Goal: Information Seeking & Learning: Find specific fact

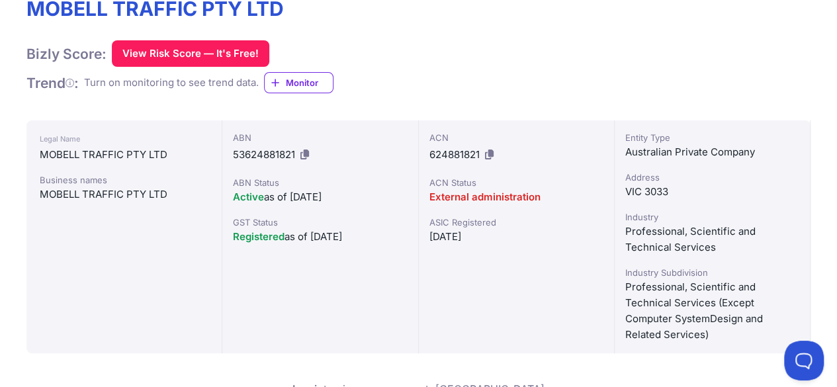
scroll to position [190, 0]
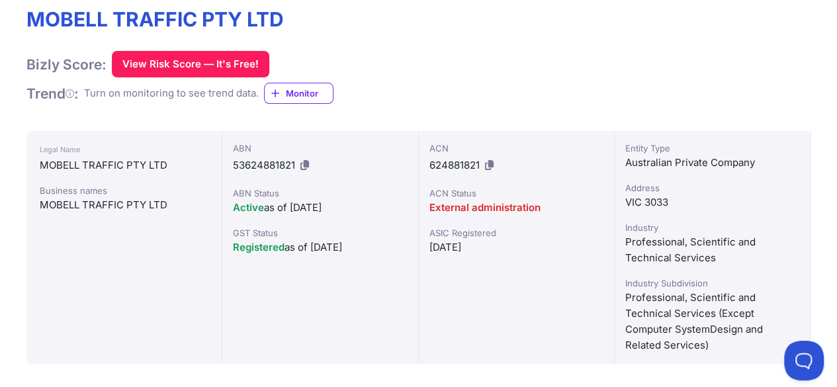
click at [515, 81] on div "MOBELL TRAFFIC PTY LTD Bizly Score: View Risk Score — It's Free! View Risk Scor…" at bounding box center [418, 55] width 784 height 97
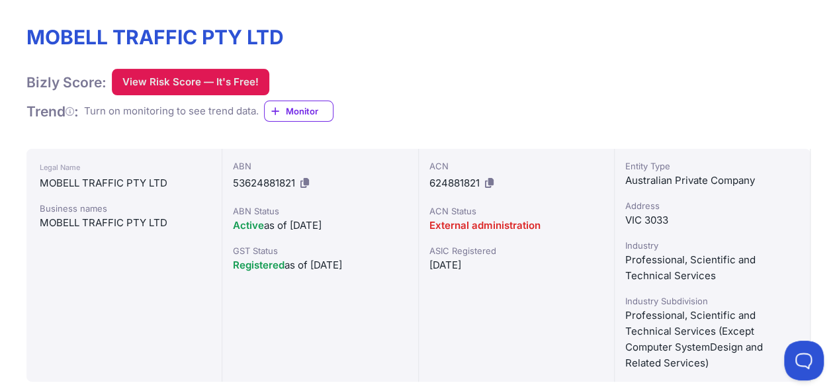
scroll to position [0, 0]
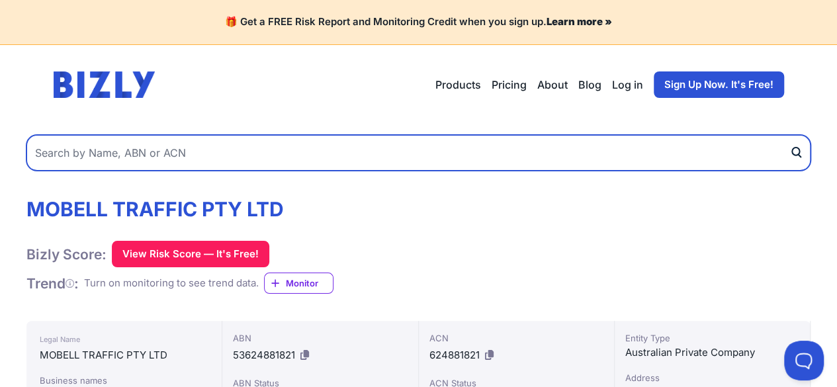
click at [284, 150] on input "text" at bounding box center [418, 153] width 784 height 36
paste input "UNIVERSAL LOGISTICS GROUP PTY. LTD."
type input "UNIVERSAL LOGISTICS GROUP PTY. LTD."
click at [789, 135] on button "submit" at bounding box center [799, 153] width 21 height 36
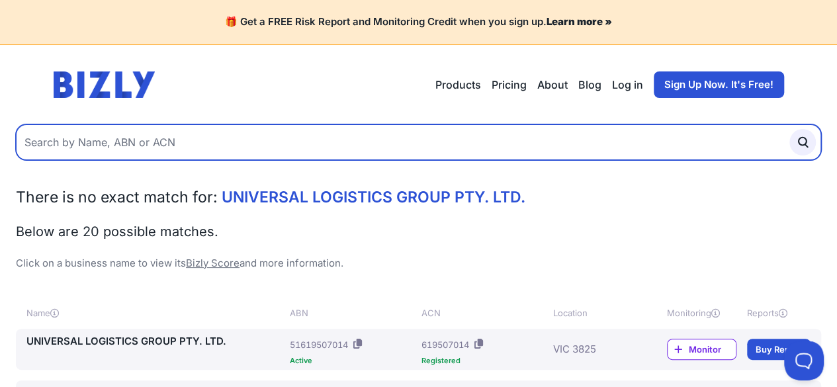
click at [301, 140] on input "text" at bounding box center [418, 142] width 805 height 36
paste input "68 130 979 565"
type input "68 130 979 565"
click at [789, 129] on button "submit" at bounding box center [802, 142] width 26 height 26
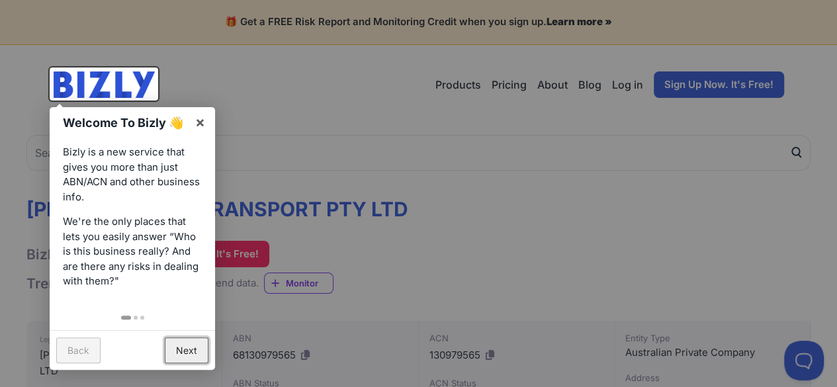
click at [180, 356] on link "Next" at bounding box center [187, 350] width 44 height 26
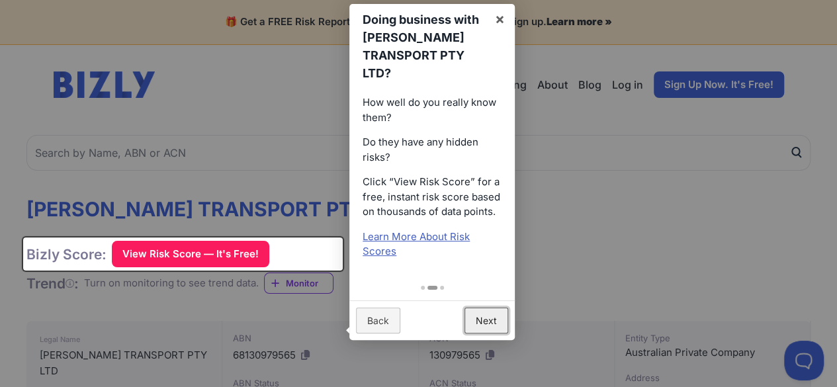
click at [495, 323] on link "Next" at bounding box center [486, 321] width 44 height 26
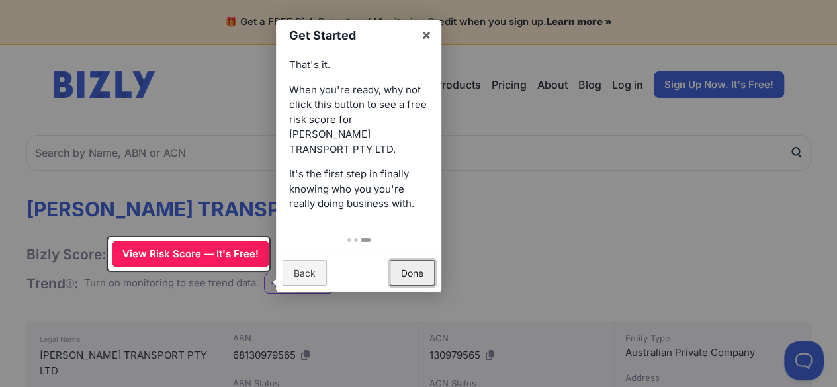
click at [418, 260] on link "Done" at bounding box center [412, 273] width 45 height 26
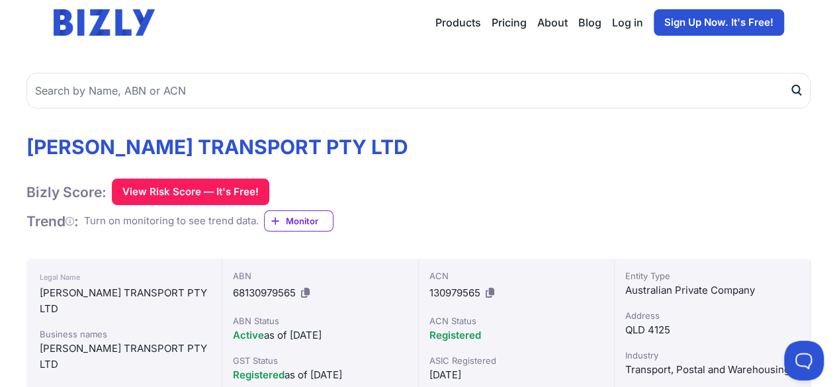
scroll to position [63, 0]
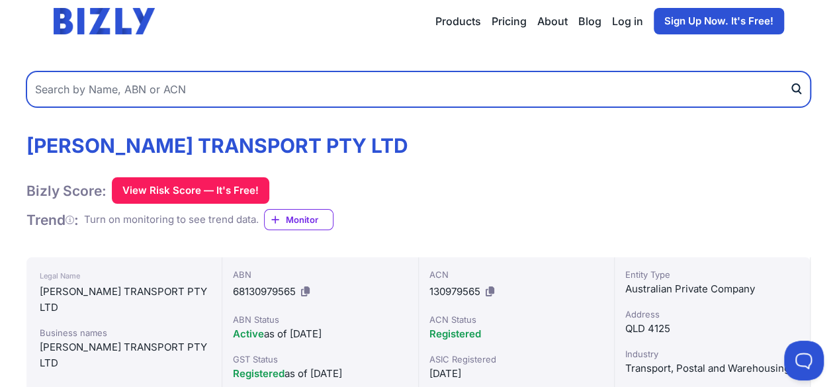
paste input "46 608 112 769"
click at [360, 83] on input "46 608 112 769" at bounding box center [418, 89] width 784 height 36
type input "46 608 112 769"
click at [789, 71] on button "submit" at bounding box center [799, 89] width 21 height 36
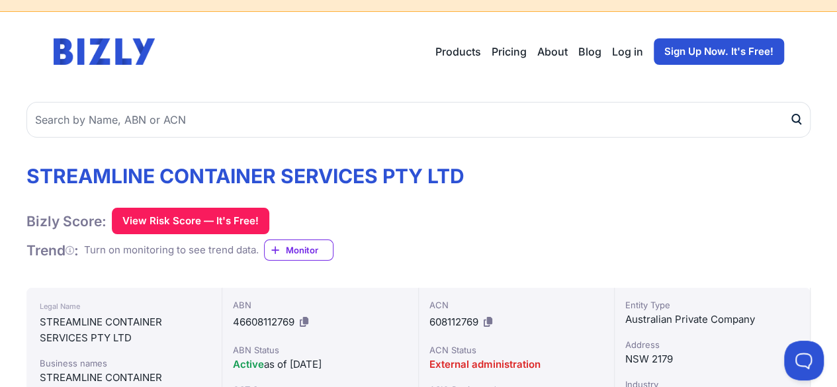
scroll to position [17, 0]
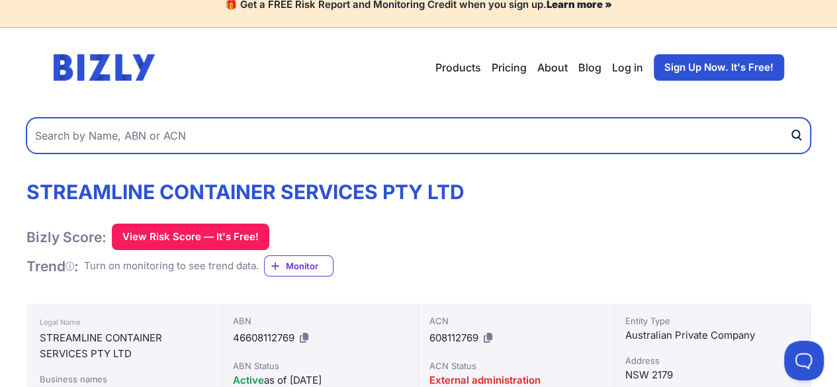
click at [272, 121] on input "text" at bounding box center [418, 136] width 784 height 36
paste input "28 133 554 748"
type input "28 133 554 748"
click at [789, 118] on button "submit" at bounding box center [799, 136] width 21 height 36
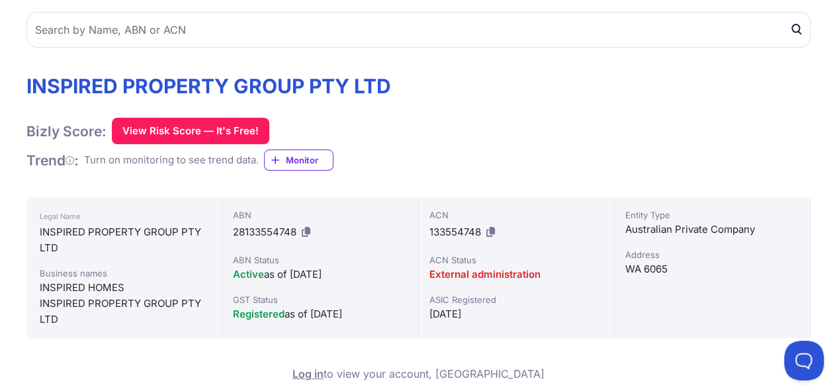
scroll to position [125, 0]
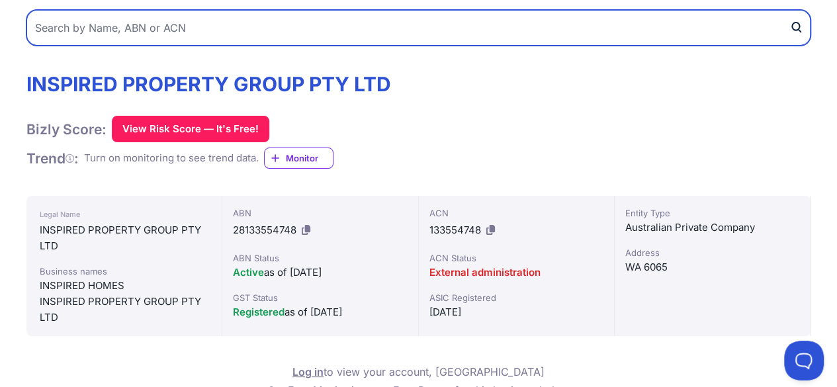
click at [198, 34] on input "text" at bounding box center [418, 28] width 784 height 36
paste input "19 161 501 631"
type input "19 161 501 631"
click at [789, 10] on button "submit" at bounding box center [799, 28] width 21 height 36
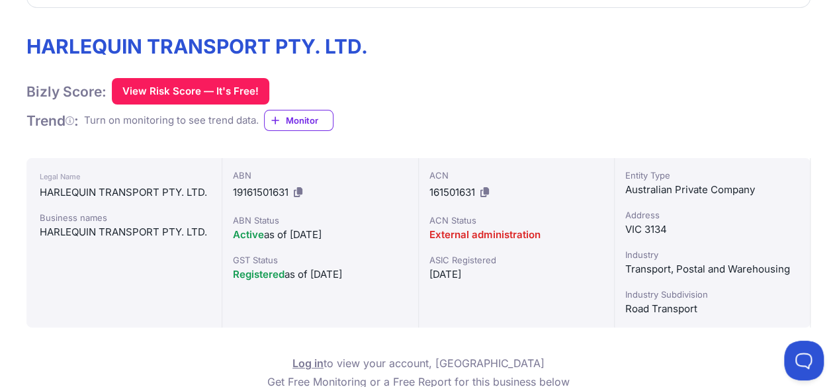
scroll to position [37, 0]
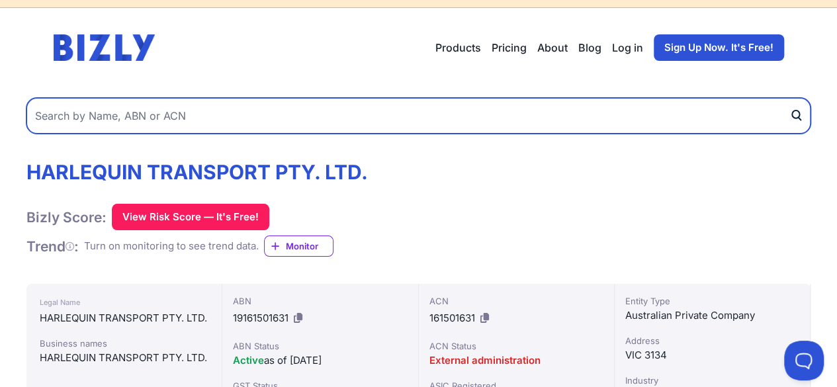
paste input "11 126 500 749"
click at [322, 114] on input "11 126 500 749" at bounding box center [418, 116] width 784 height 36
type input "11 126 500 749"
click at [789, 98] on button "submit" at bounding box center [799, 116] width 21 height 36
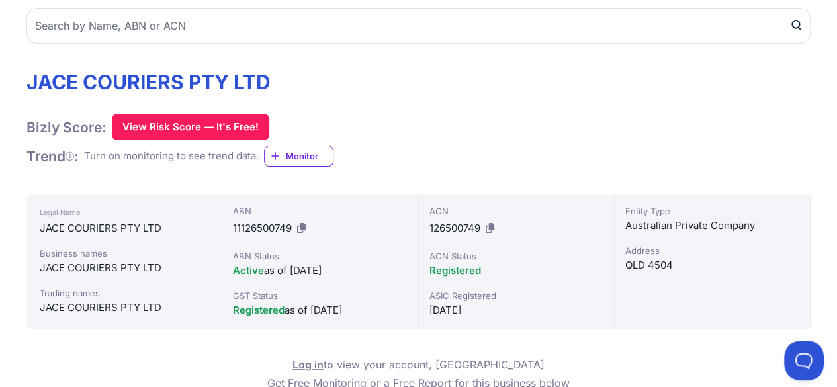
scroll to position [118, 0]
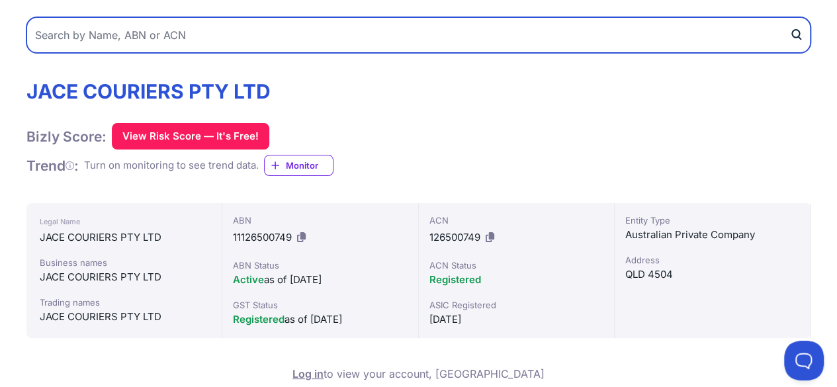
click at [274, 41] on input "text" at bounding box center [418, 35] width 784 height 36
paste input "99 367 503 005"
type input "99 367 503 005"
click at [789, 17] on button "submit" at bounding box center [799, 35] width 21 height 36
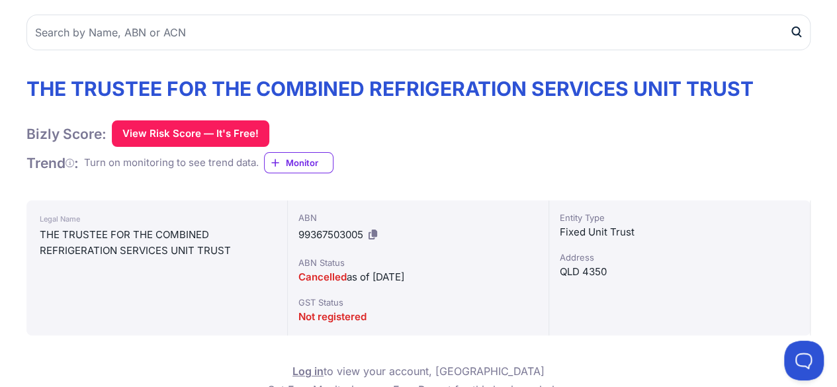
scroll to position [39, 0]
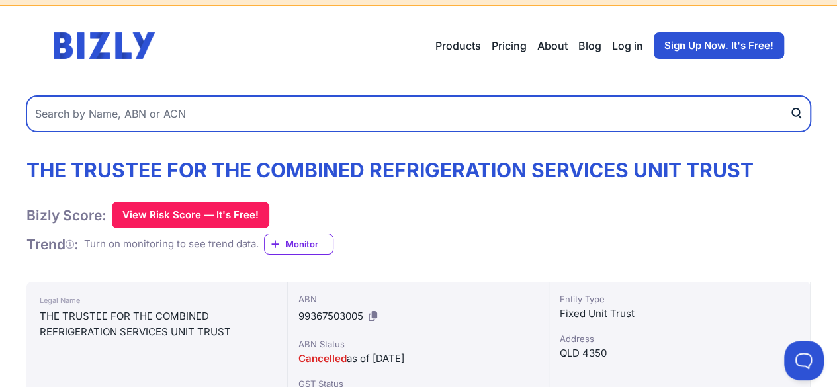
paste input "46 655 713 991"
click at [265, 114] on input "46 655 713 991" at bounding box center [418, 114] width 784 height 36
type input "46 655 713 991"
click at [789, 96] on button "submit" at bounding box center [799, 114] width 21 height 36
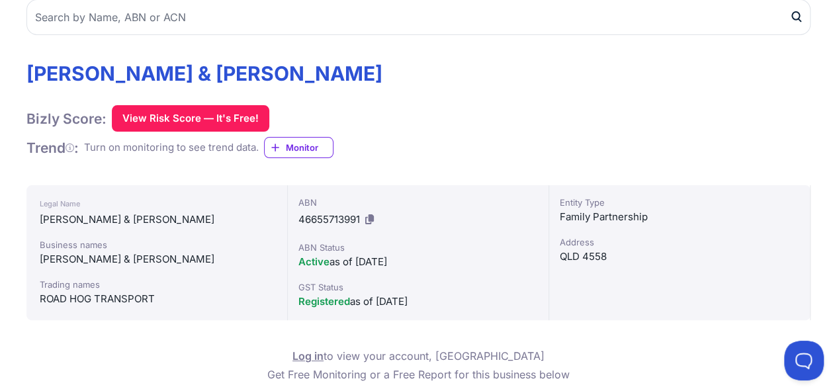
scroll to position [135, 0]
click at [238, 65] on h1 "C.T MERCER & J.M MERCER" at bounding box center [204, 74] width 356 height 24
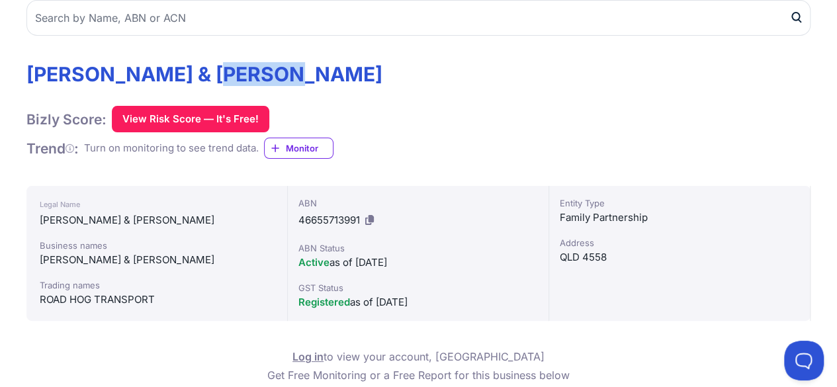
click at [238, 65] on h1 "C.T MERCER & J.M MERCER" at bounding box center [204, 74] width 356 height 24
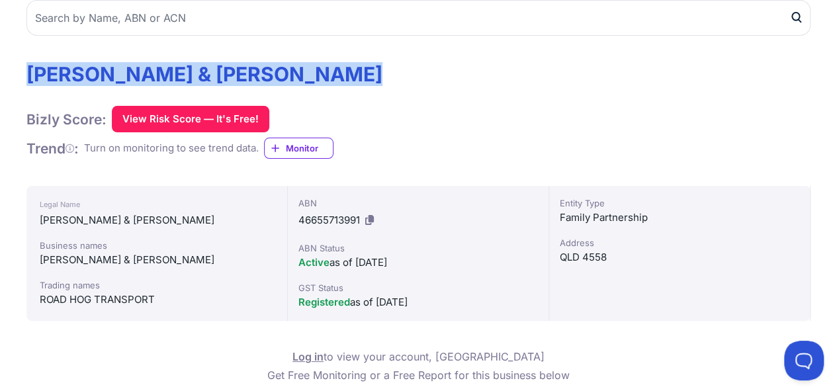
click at [238, 65] on h1 "C.T MERCER & J.M MERCER" at bounding box center [204, 74] width 356 height 24
copy h1 "C.T MERCER & J.M MERCER"
click at [238, 65] on h1 "C.T MERCER & J.M MERCER" at bounding box center [204, 74] width 356 height 24
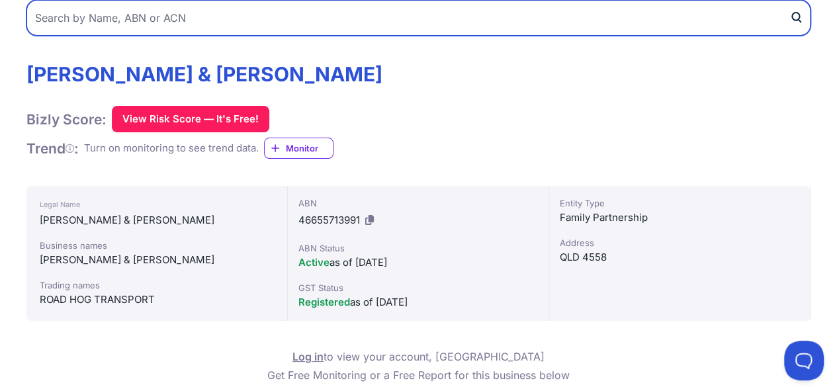
paste input "36 626 521 104"
click at [262, 23] on input "36 626 521 104" at bounding box center [418, 18] width 784 height 36
type input "36 626 521 104"
click at [789, 0] on button "submit" at bounding box center [799, 18] width 21 height 36
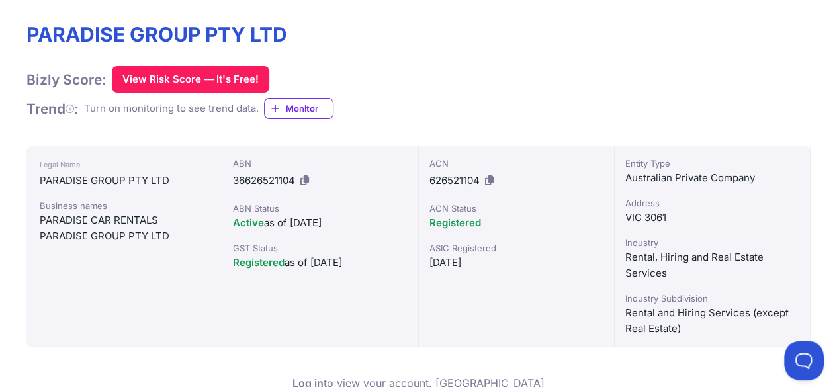
scroll to position [22, 0]
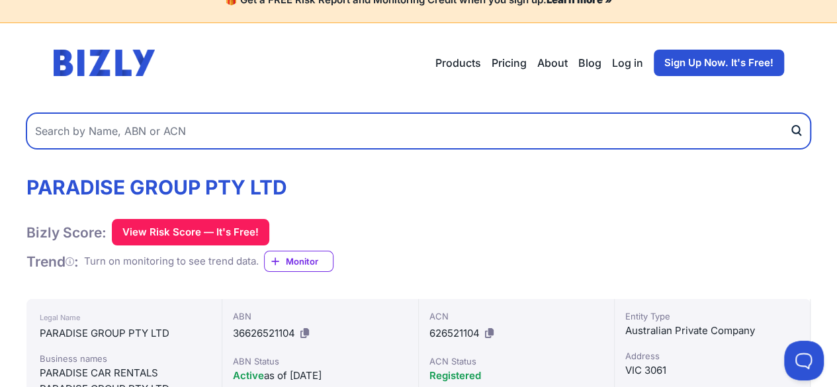
click at [267, 124] on input "text" at bounding box center [418, 131] width 784 height 36
paste input "85 860 358 576"
type input "85 860 358 576"
click at [789, 113] on button "submit" at bounding box center [799, 131] width 21 height 36
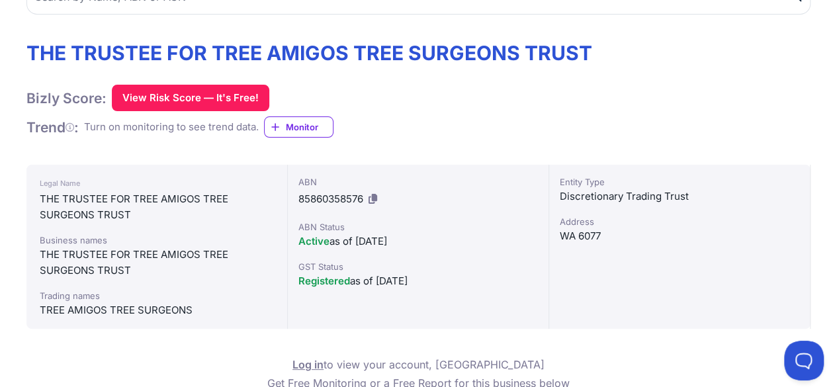
scroll to position [159, 0]
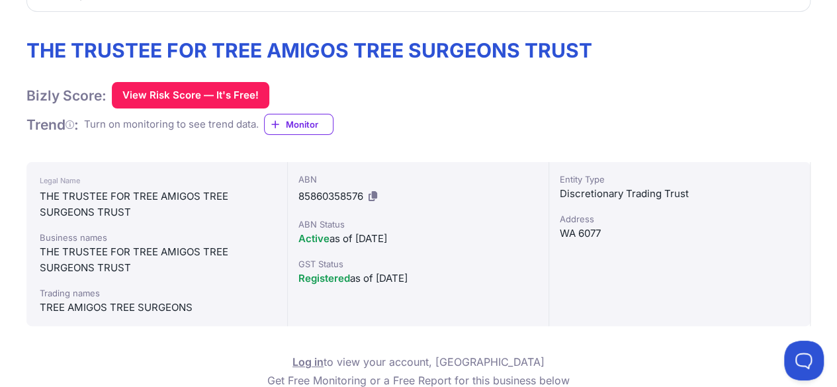
click at [37, 192] on div "Legal Name THE TRUSTEE FOR TREE AMIGOS TREE SURGEONS TRUST Business names THE T…" at bounding box center [156, 244] width 261 height 164
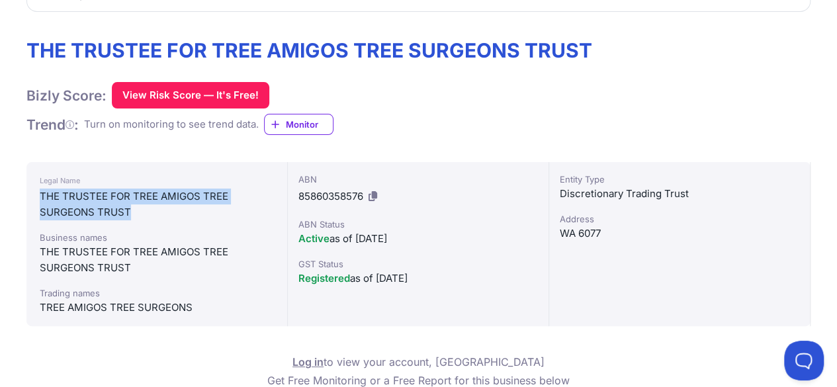
drag, startPoint x: 38, startPoint y: 192, endPoint x: 160, endPoint y: 215, distance: 124.4
click at [160, 215] on div "Legal Name THE TRUSTEE FOR TREE AMIGOS TREE SURGEONS TRUST Business names THE T…" at bounding box center [156, 244] width 261 height 164
copy div "THE TRUSTEE FOR TREE AMIGOS TREE SURGEONS TRUST"
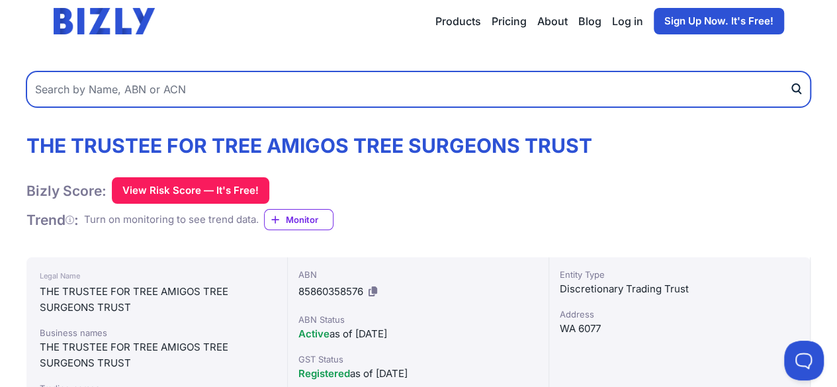
paste input "47 655 620 036"
click at [205, 78] on input "47 655 620 036" at bounding box center [418, 89] width 784 height 36
type input "47 655 620 036"
click at [789, 71] on button "submit" at bounding box center [799, 89] width 21 height 36
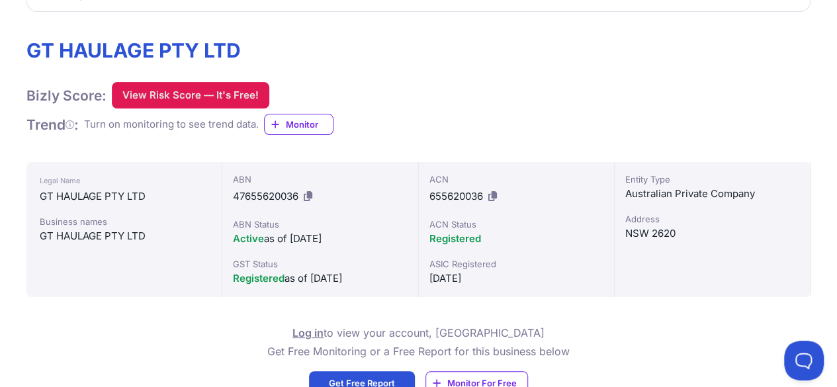
scroll to position [3, 0]
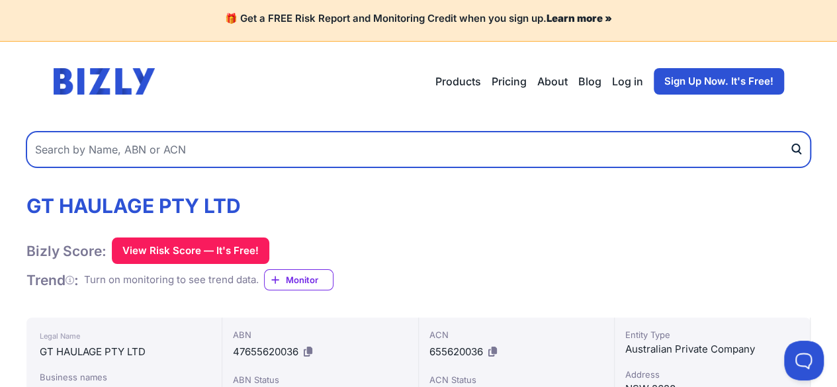
click at [175, 154] on input "text" at bounding box center [418, 150] width 784 height 36
paste input "654087653"
type input "654087653"
click at [789, 132] on button "submit" at bounding box center [799, 150] width 21 height 36
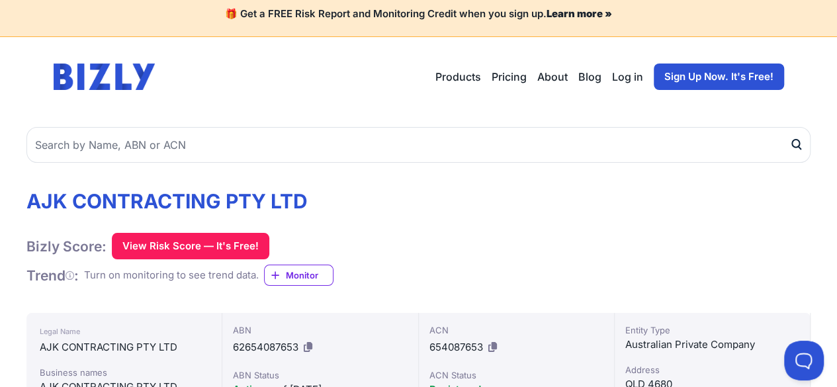
scroll to position [8, 0]
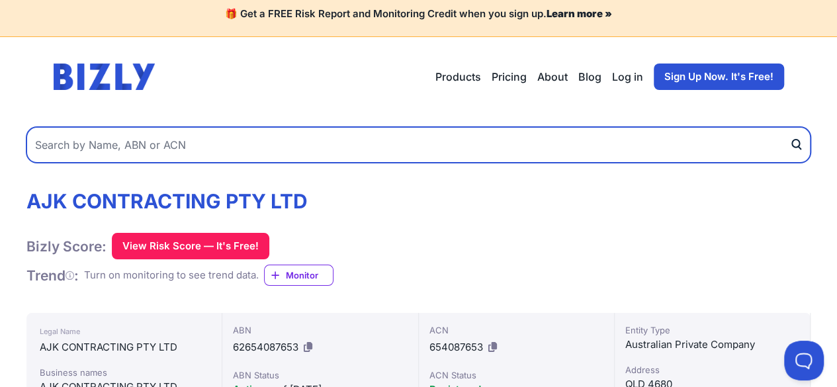
paste input "11 658 936 559"
click at [263, 134] on input "11 658 936 559" at bounding box center [418, 145] width 784 height 36
type input "11 658 936 559"
click at [789, 127] on button "submit" at bounding box center [799, 145] width 21 height 36
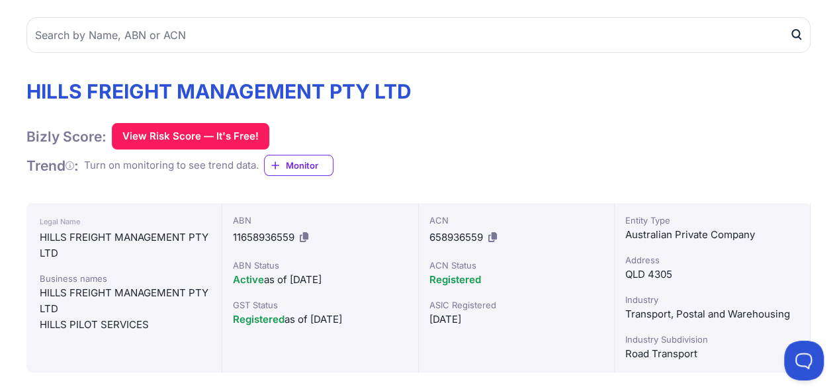
scroll to position [119, 0]
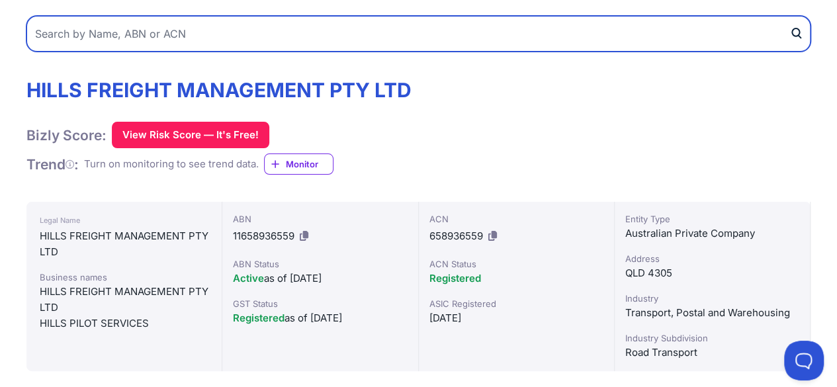
click at [297, 36] on input "text" at bounding box center [418, 34] width 784 height 36
paste input "49 534 964 658"
type input "49 534 964 658"
click at [789, 16] on button "submit" at bounding box center [799, 34] width 21 height 36
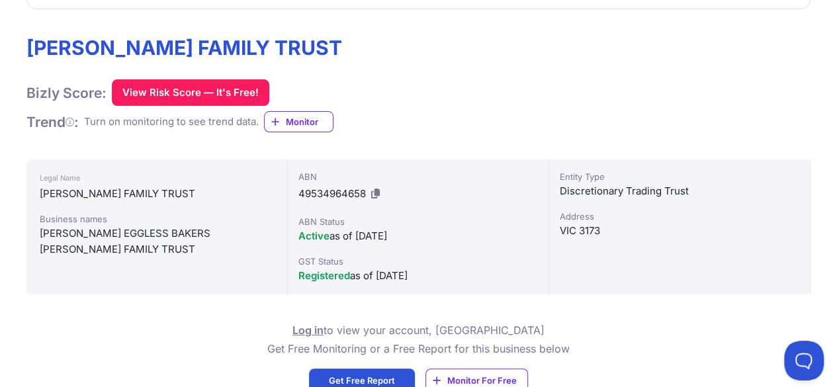
scroll to position [149, 0]
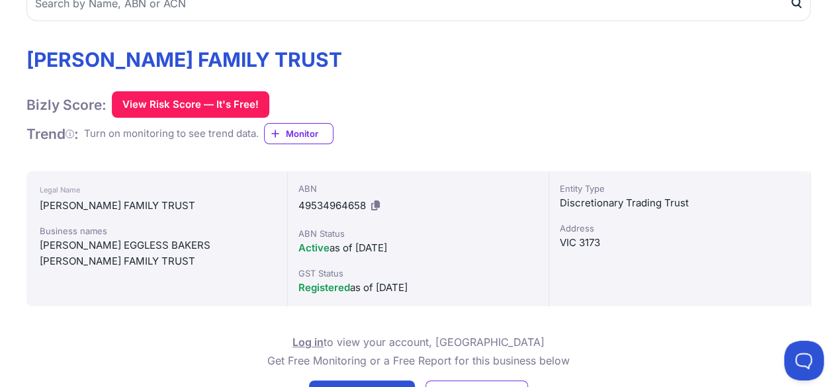
click at [149, 282] on div "Legal Name ISHER FAMILY TRUST Business names ISHER EGGLESS BAKERS ISHER FAMILY …" at bounding box center [156, 238] width 261 height 135
click at [84, 205] on div "ISHER FAMILY TRUST" at bounding box center [157, 206] width 234 height 16
copy div "ISHER FAMILY TRUST"
click at [84, 205] on div "ISHER FAMILY TRUST" at bounding box center [157, 206] width 234 height 16
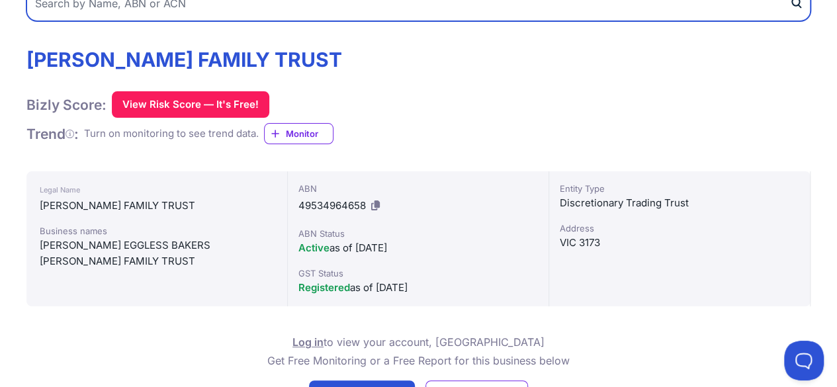
click at [262, 13] on input "text" at bounding box center [418, 3] width 784 height 36
paste input "99 623 430 464"
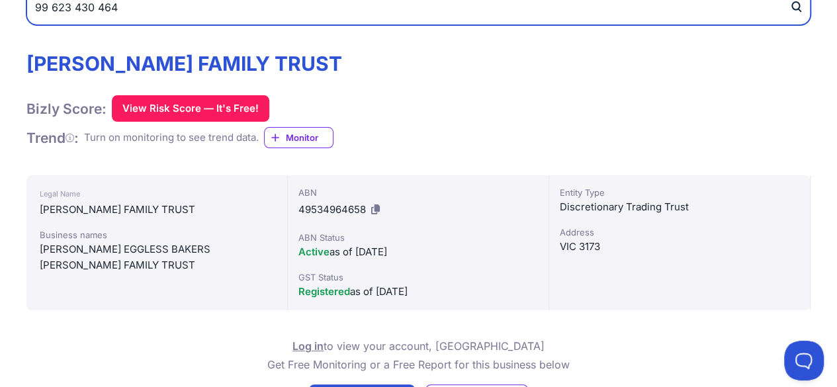
type input "99 623 430 464"
click at [789, 0] on button "submit" at bounding box center [799, 7] width 21 height 36
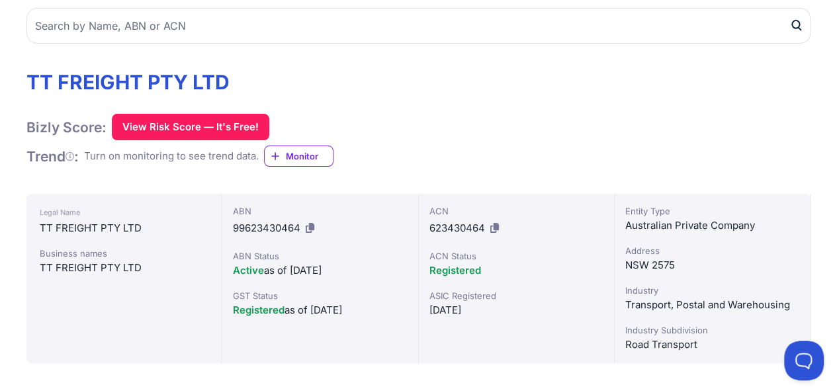
scroll to position [129, 0]
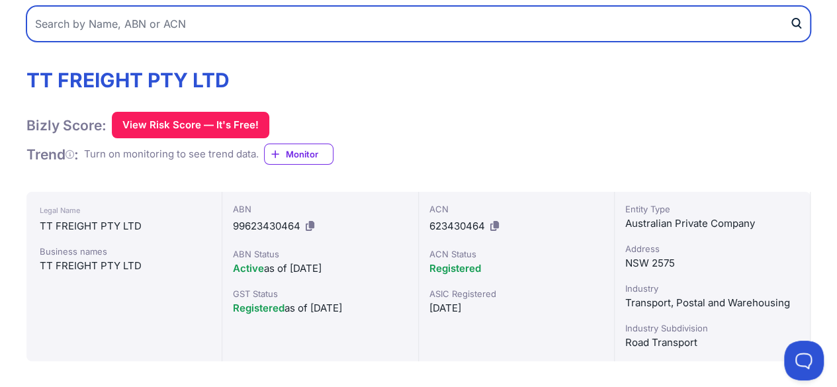
click at [242, 24] on input "text" at bounding box center [418, 24] width 784 height 36
paste input "16 658 642 098"
type input "16 658 642 098"
click at [789, 6] on button "submit" at bounding box center [799, 24] width 21 height 36
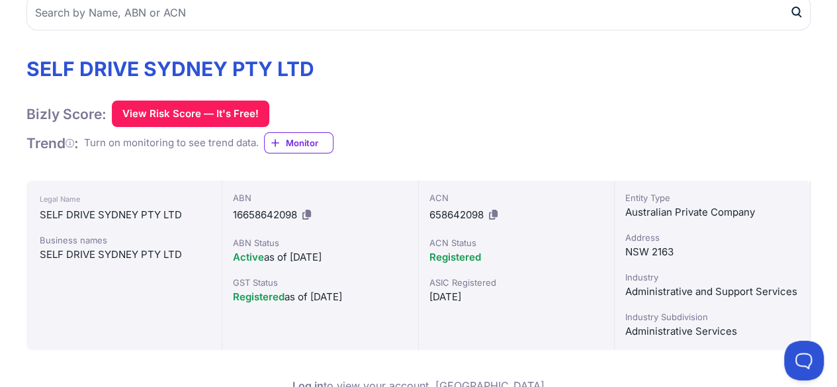
scroll to position [142, 0]
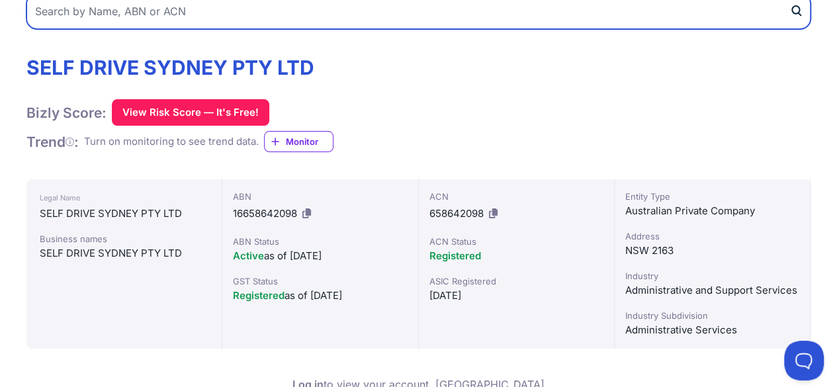
click at [261, 10] on input "text" at bounding box center [418, 11] width 784 height 36
paste input "74 651 261 531"
type input "74 651 261 531"
click at [789, 0] on button "submit" at bounding box center [799, 11] width 21 height 36
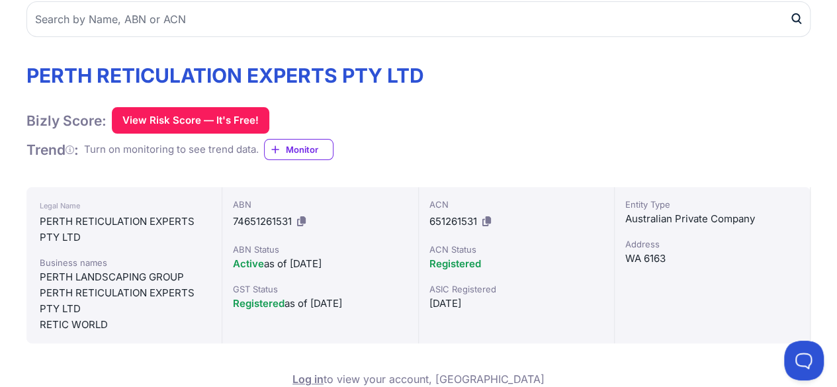
scroll to position [135, 0]
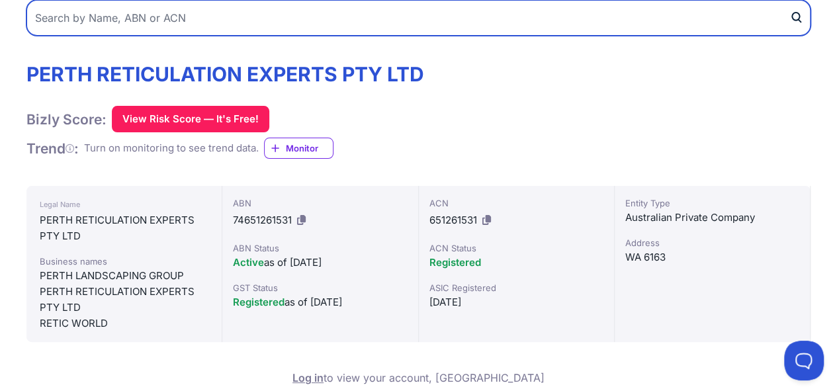
click at [243, 25] on input "text" at bounding box center [418, 18] width 784 height 36
paste input "20 651 262 109"
type input "20 651 262 109"
click at [789, 0] on button "submit" at bounding box center [799, 18] width 21 height 36
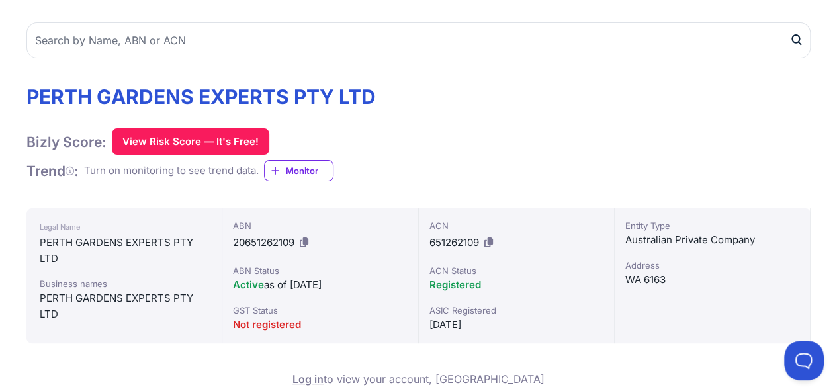
scroll to position [112, 0]
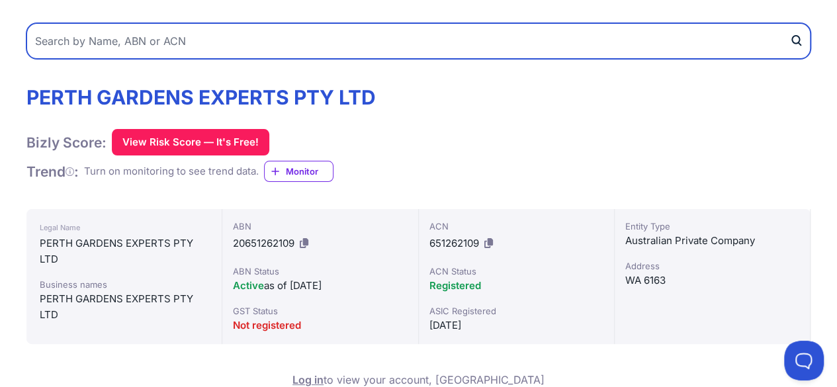
click at [483, 46] on input "text" at bounding box center [418, 41] width 784 height 36
paste input "19 135 063 231"
type input "19 135 063 231"
click at [789, 23] on button "submit" at bounding box center [799, 41] width 21 height 36
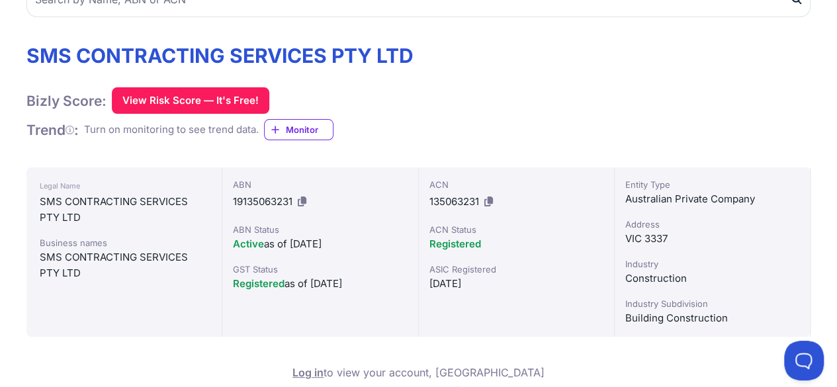
scroll to position [154, 0]
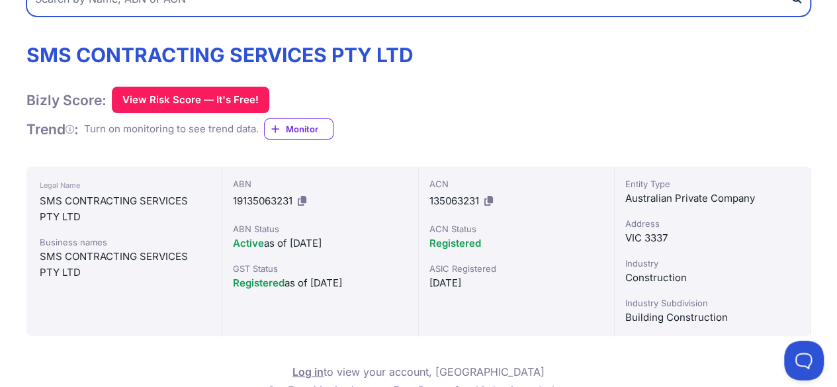
paste input "28 163 250 904"
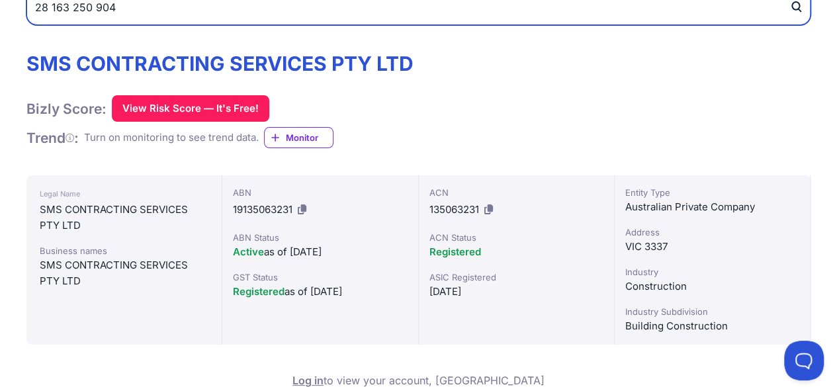
type input "28 163 250 904"
click at [789, 0] on button "submit" at bounding box center [799, 7] width 21 height 36
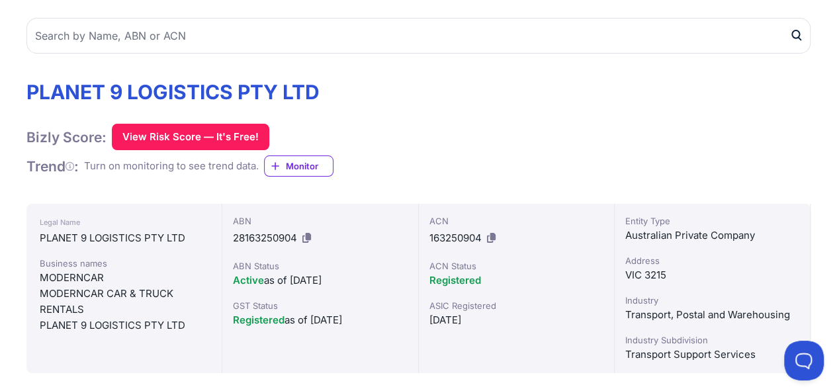
scroll to position [139, 0]
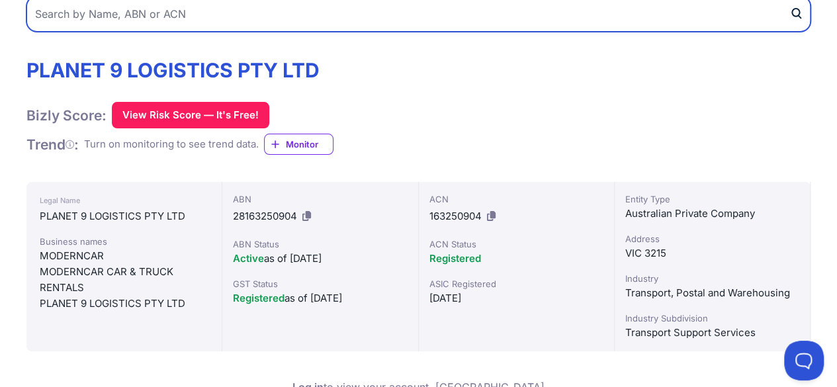
click at [336, 11] on input "text" at bounding box center [418, 14] width 784 height 36
paste input "93 647 552 707"
type input "93 647 552 707"
click at [789, 0] on button "submit" at bounding box center [799, 14] width 21 height 36
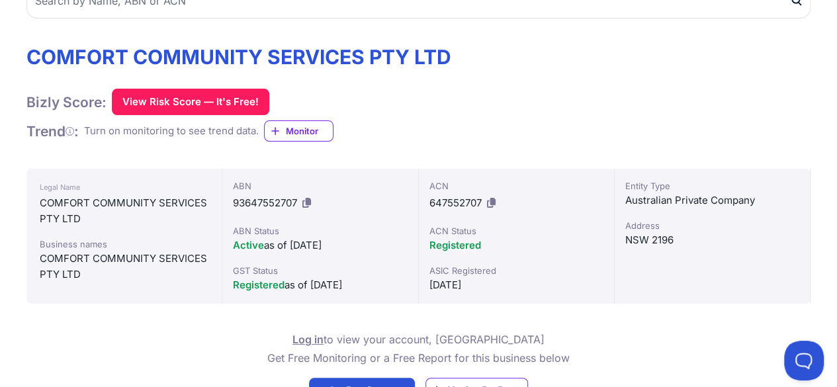
scroll to position [152, 0]
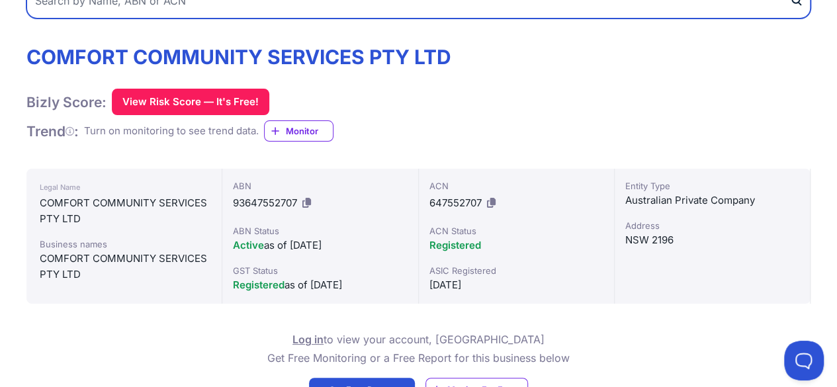
click at [368, 6] on input "text" at bounding box center [418, 1] width 784 height 36
paste input "16 137 196 028"
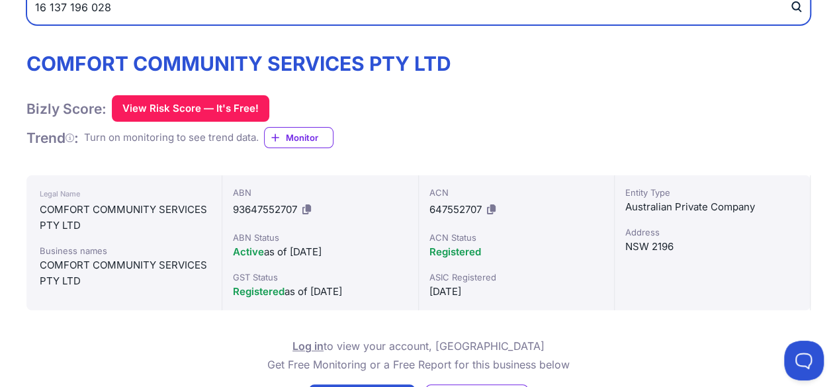
type input "16 137 196 028"
click at [789, 0] on button "submit" at bounding box center [799, 7] width 21 height 36
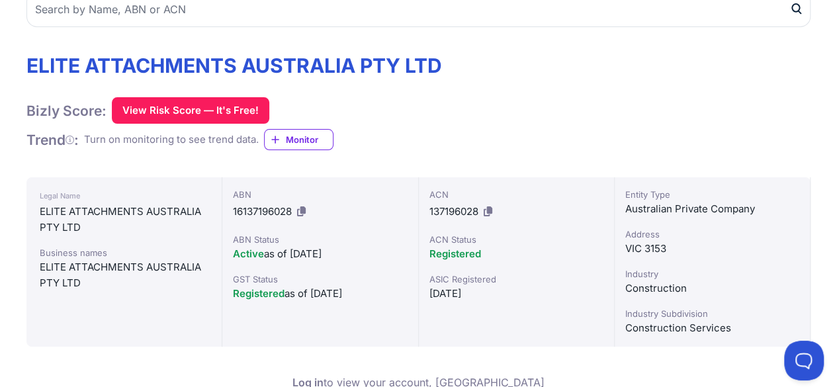
scroll to position [147, 0]
